Goal: Task Accomplishment & Management: Manage account settings

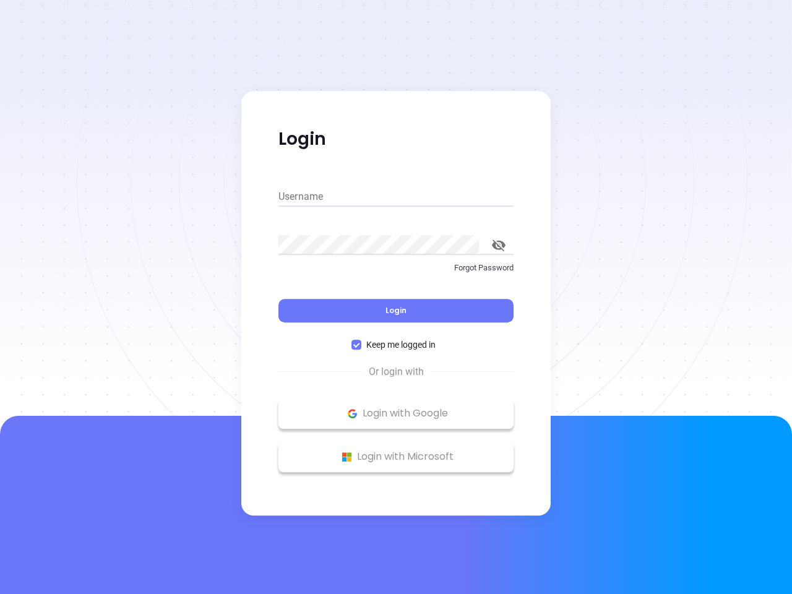
click at [396, 297] on div "Login" at bounding box center [395, 303] width 235 height 38
click at [396, 197] on input "Username" at bounding box center [395, 197] width 235 height 20
click at [499, 245] on icon "toggle password visibility" at bounding box center [499, 245] width 14 height 12
click at [396, 311] on span "Login" at bounding box center [396, 310] width 21 height 11
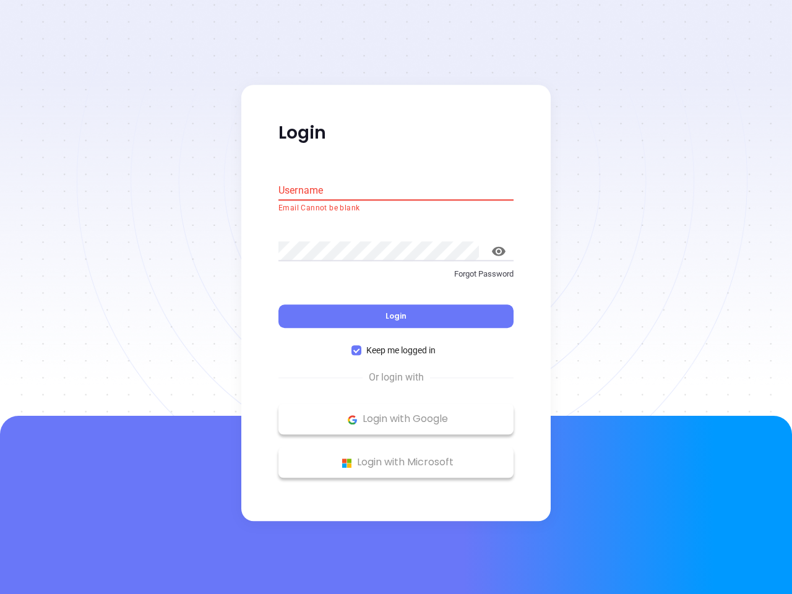
click at [396, 345] on span "Keep me logged in" at bounding box center [400, 351] width 79 height 14
click at [361, 346] on input "Keep me logged in" at bounding box center [356, 351] width 10 height 10
checkbox input "false"
click at [396, 413] on p "Login with Google" at bounding box center [396, 419] width 223 height 19
click at [396, 457] on p "Login with Microsoft" at bounding box center [396, 463] width 223 height 19
